Goal: Go to known website: Access a specific website the user already knows

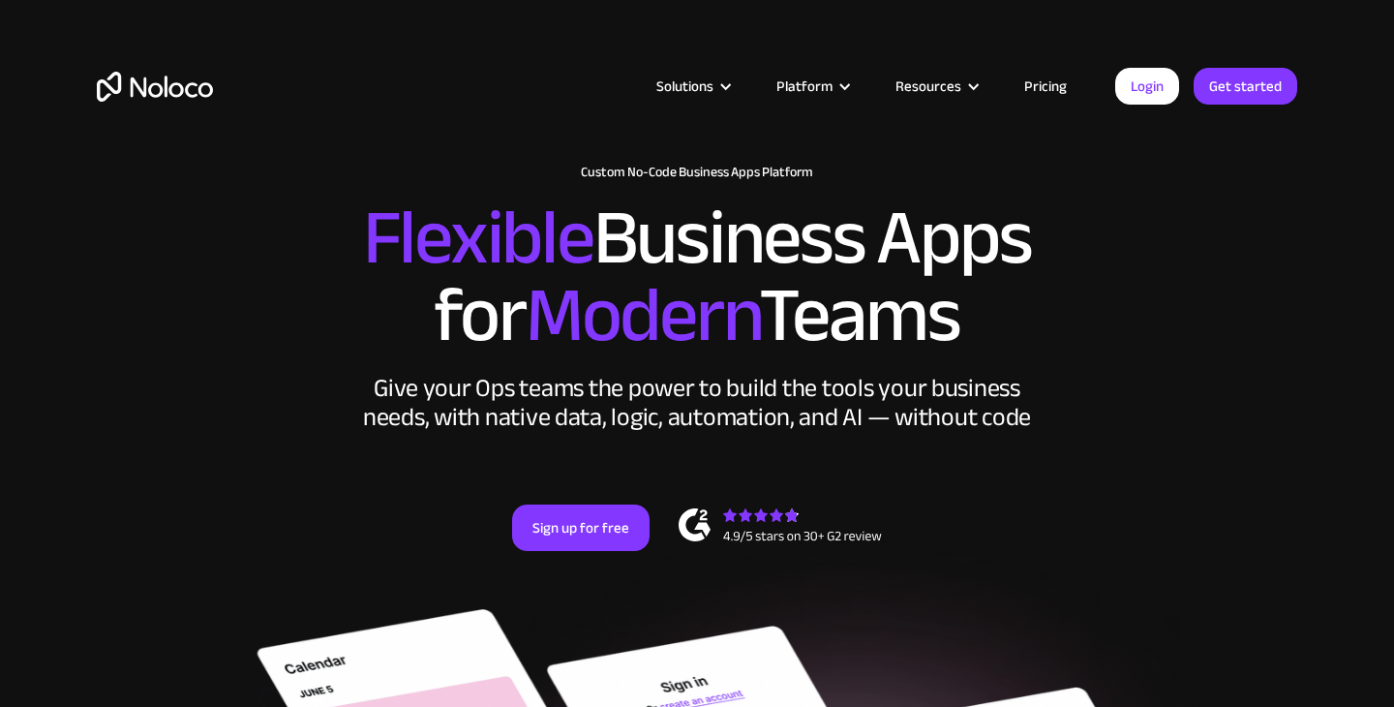
click at [1304, 227] on div "New: Connect Noloco to Stripe Custom No-Code Business Apps Platform Flexible Bu…" at bounding box center [696, 377] width 1239 height 464
click at [1151, 90] on link "Login" at bounding box center [1147, 86] width 64 height 37
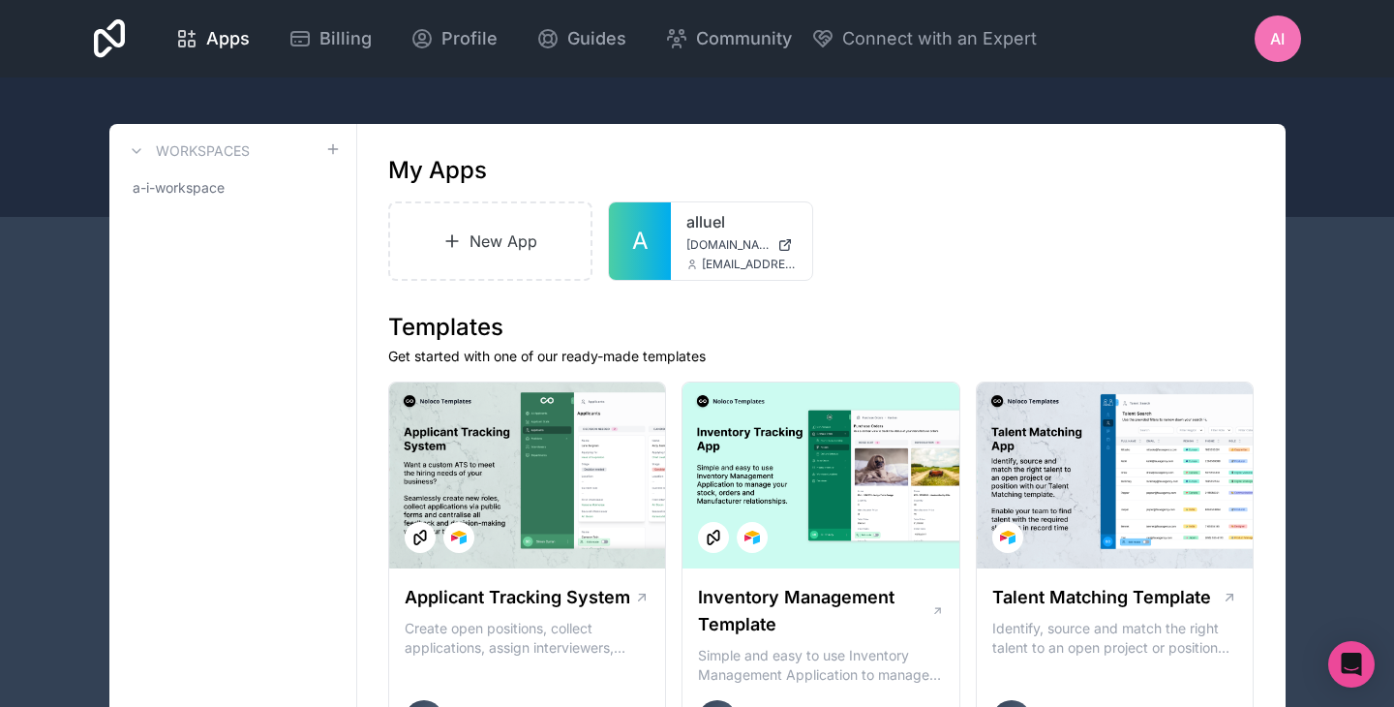
click at [938, 254] on div "New App A alluel [DOMAIN_NAME] [EMAIL_ADDRESS][DOMAIN_NAME]" at bounding box center [821, 240] width 866 height 79
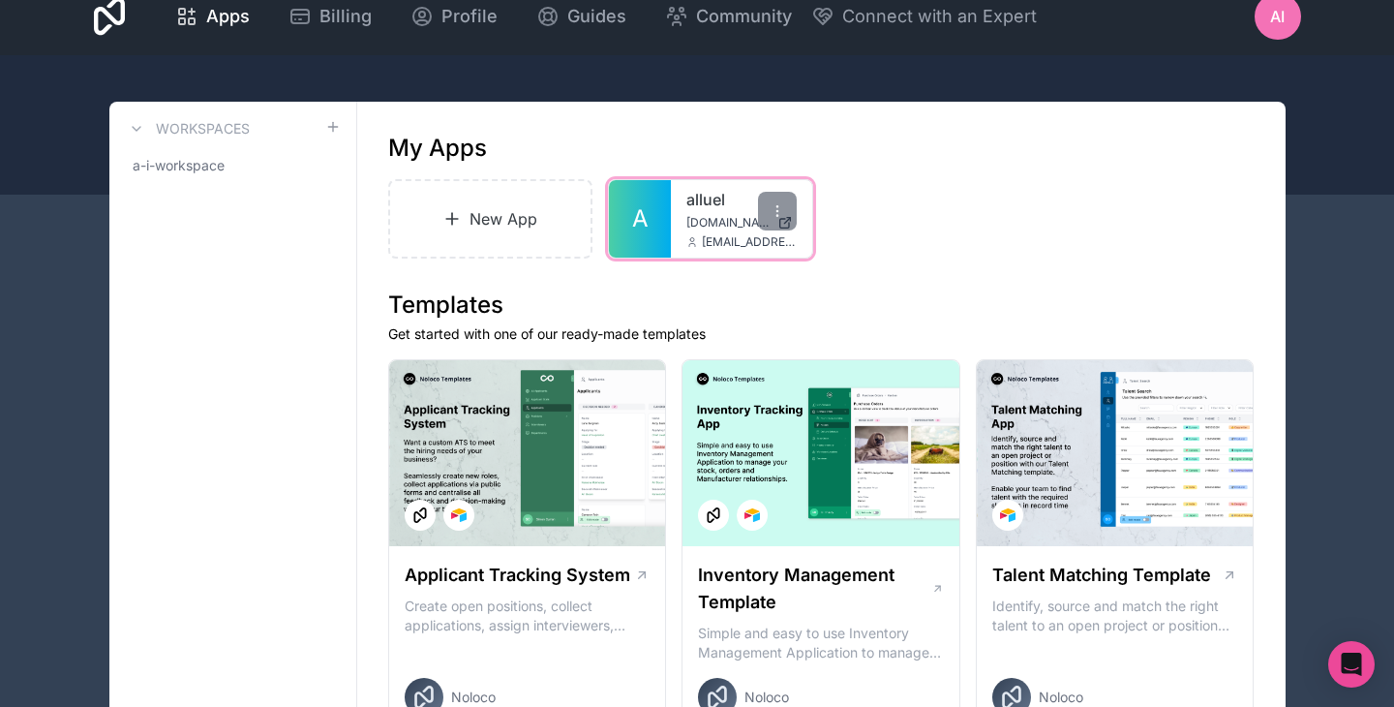
scroll to position [26, 0]
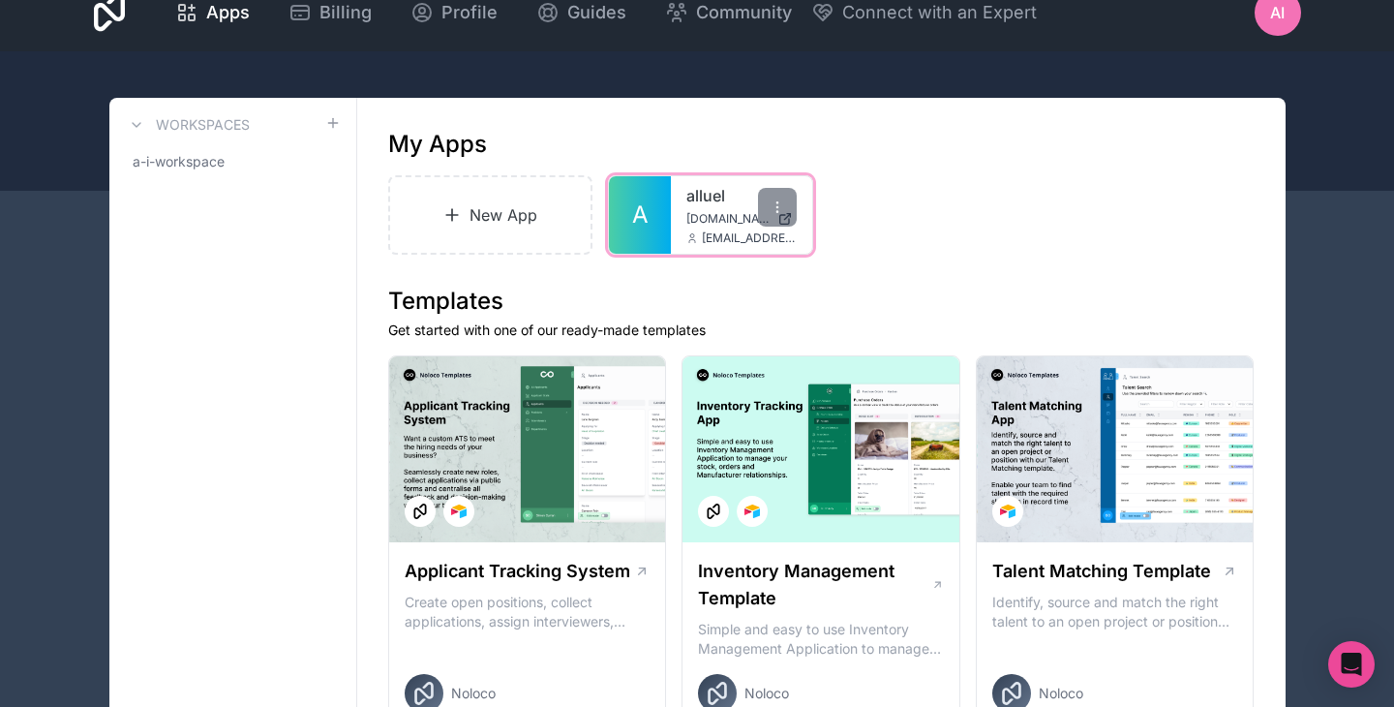
click at [696, 217] on span "[DOMAIN_NAME]" at bounding box center [727, 218] width 83 height 15
